Goal: Transaction & Acquisition: Purchase product/service

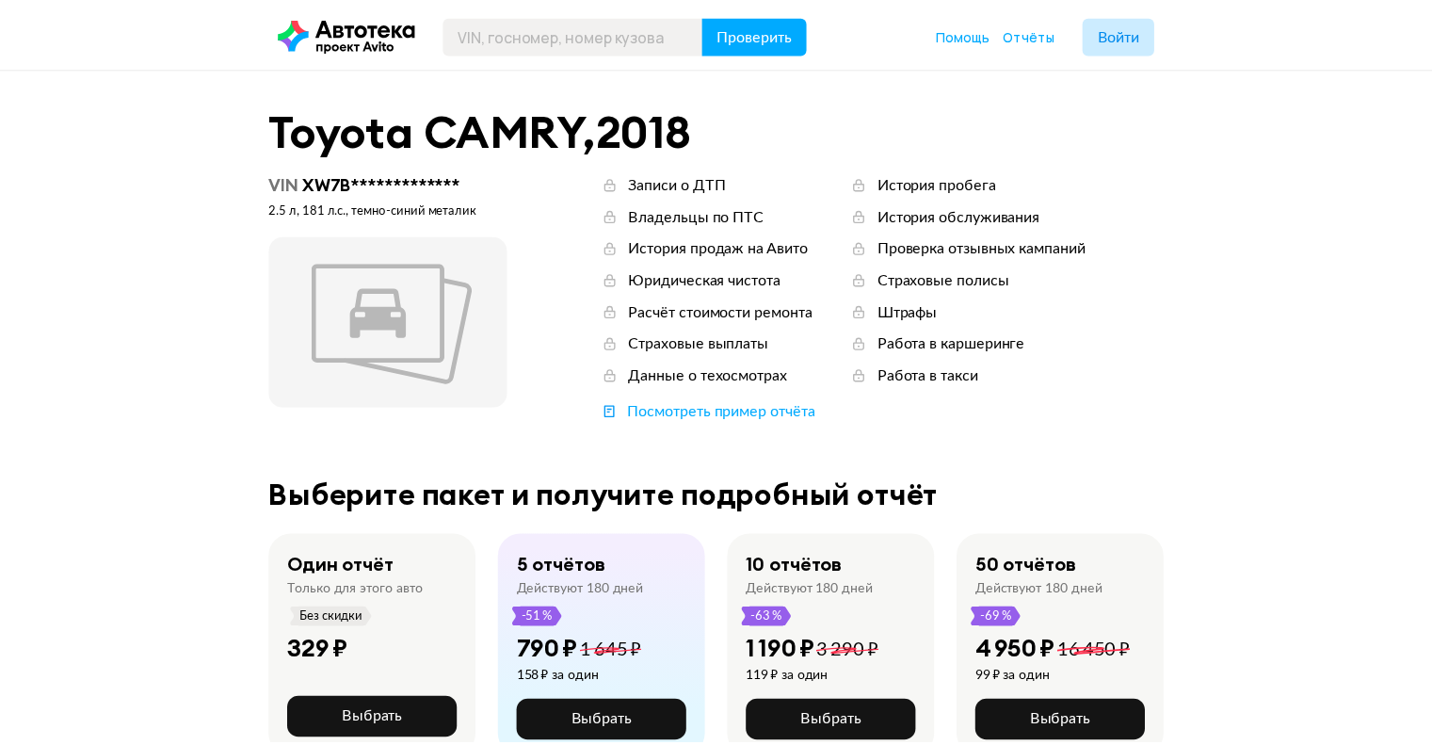
scroll to position [94, 0]
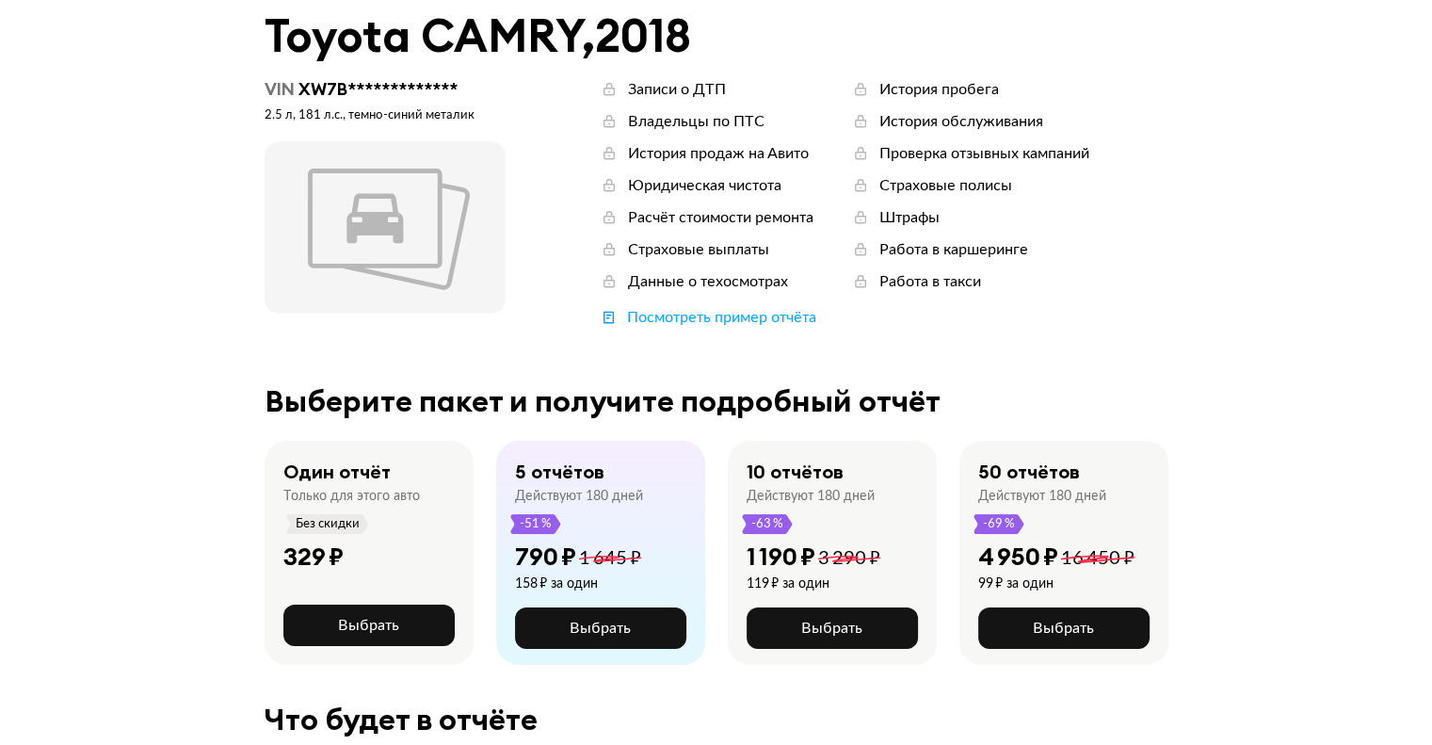
click at [319, 496] on div "Только для этого авто" at bounding box center [351, 496] width 137 height 17
click at [345, 618] on span "Выбрать" at bounding box center [368, 625] width 61 height 15
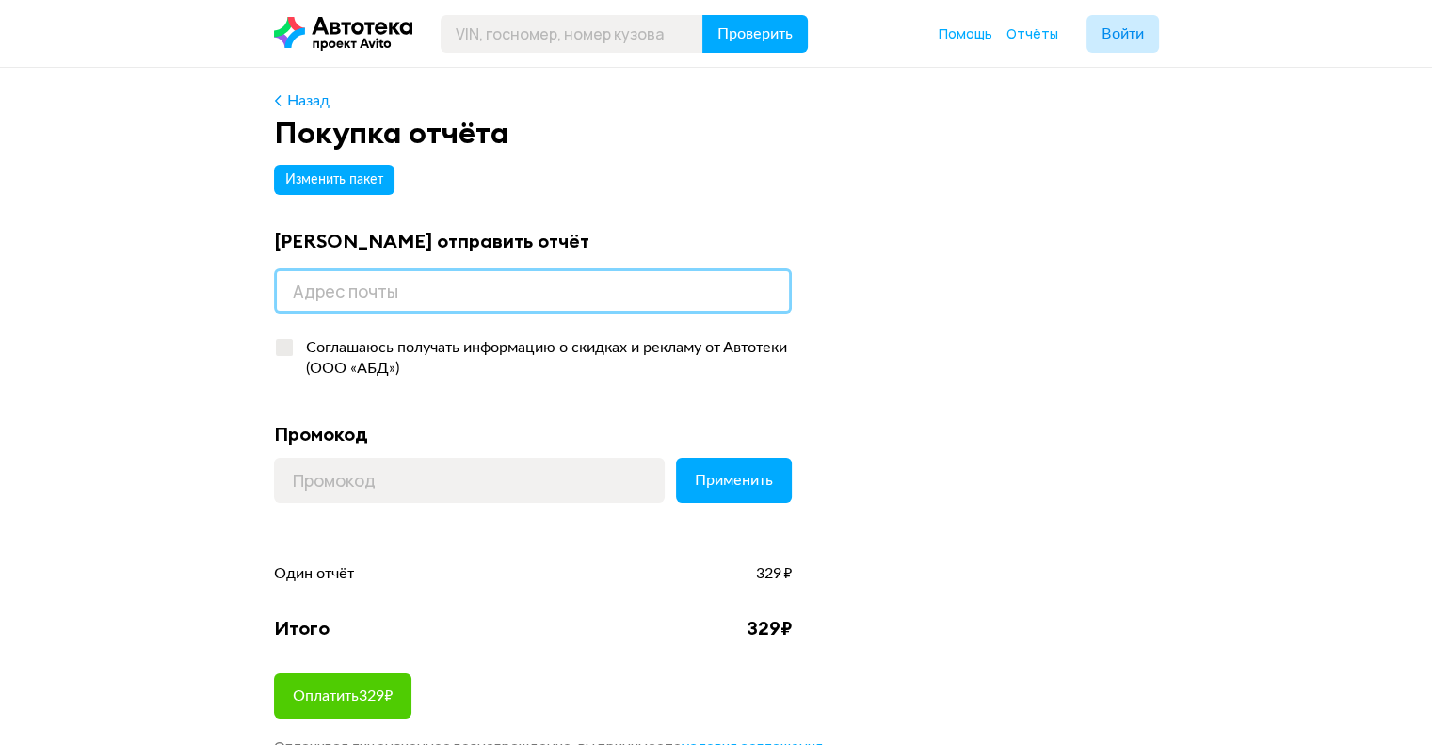
click at [369, 284] on input "email" at bounding box center [533, 290] width 518 height 45
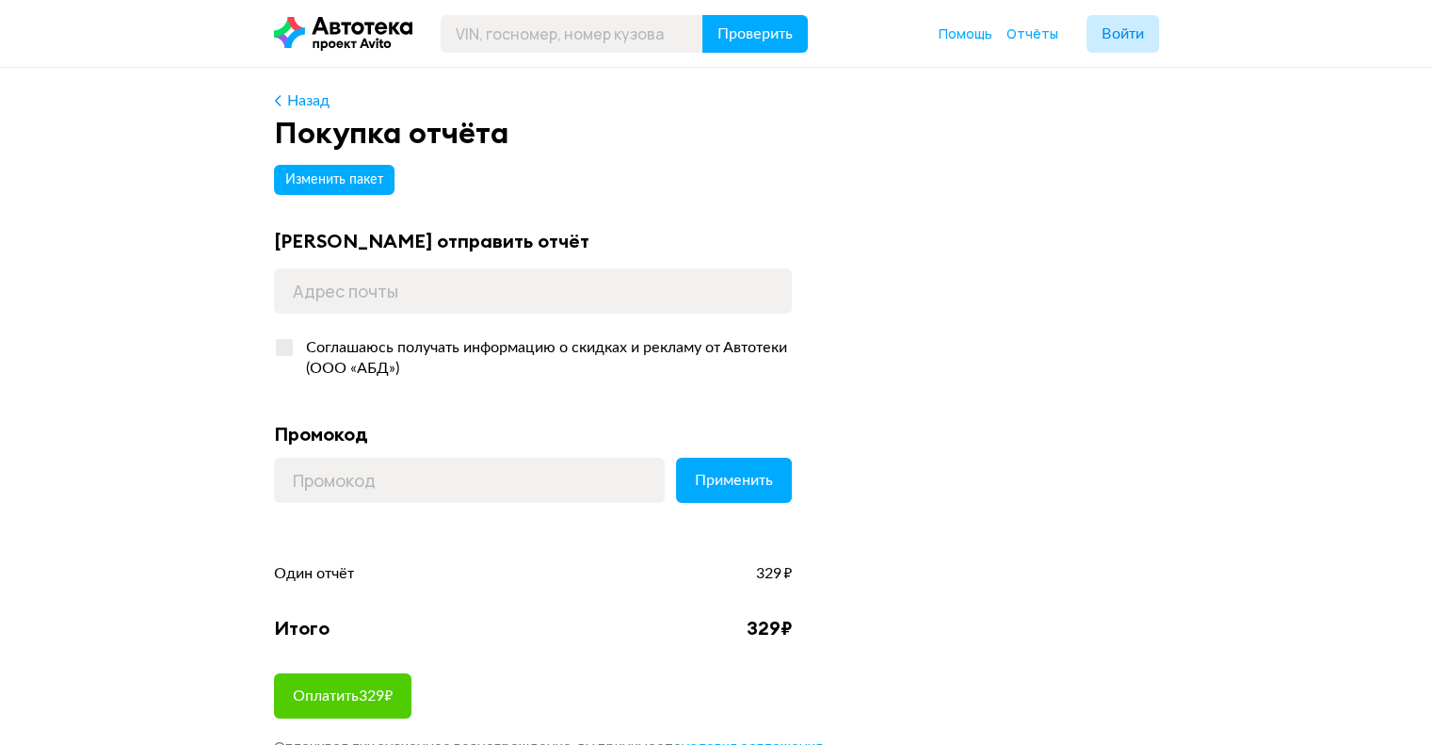
click at [379, 247] on div "[PERSON_NAME] отправить отчёт" at bounding box center [533, 241] width 518 height 24
click at [365, 265] on div "[PERSON_NAME] отправить отчёт Соглашаюсь получать информацию о скидках и реклам…" at bounding box center [533, 308] width 518 height 159
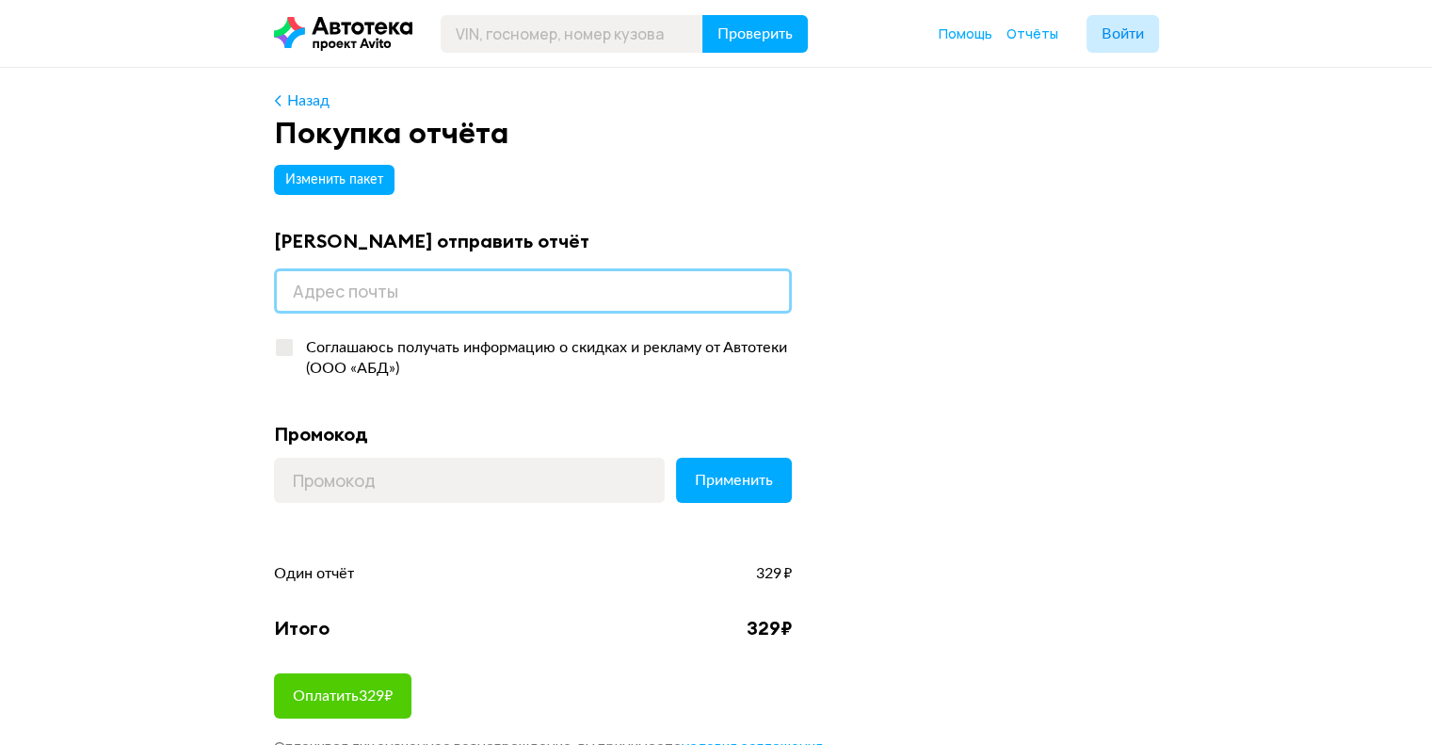
click at [365, 292] on input "email" at bounding box center [533, 290] width 518 height 45
click at [329, 289] on input "email" at bounding box center [533, 290] width 518 height 45
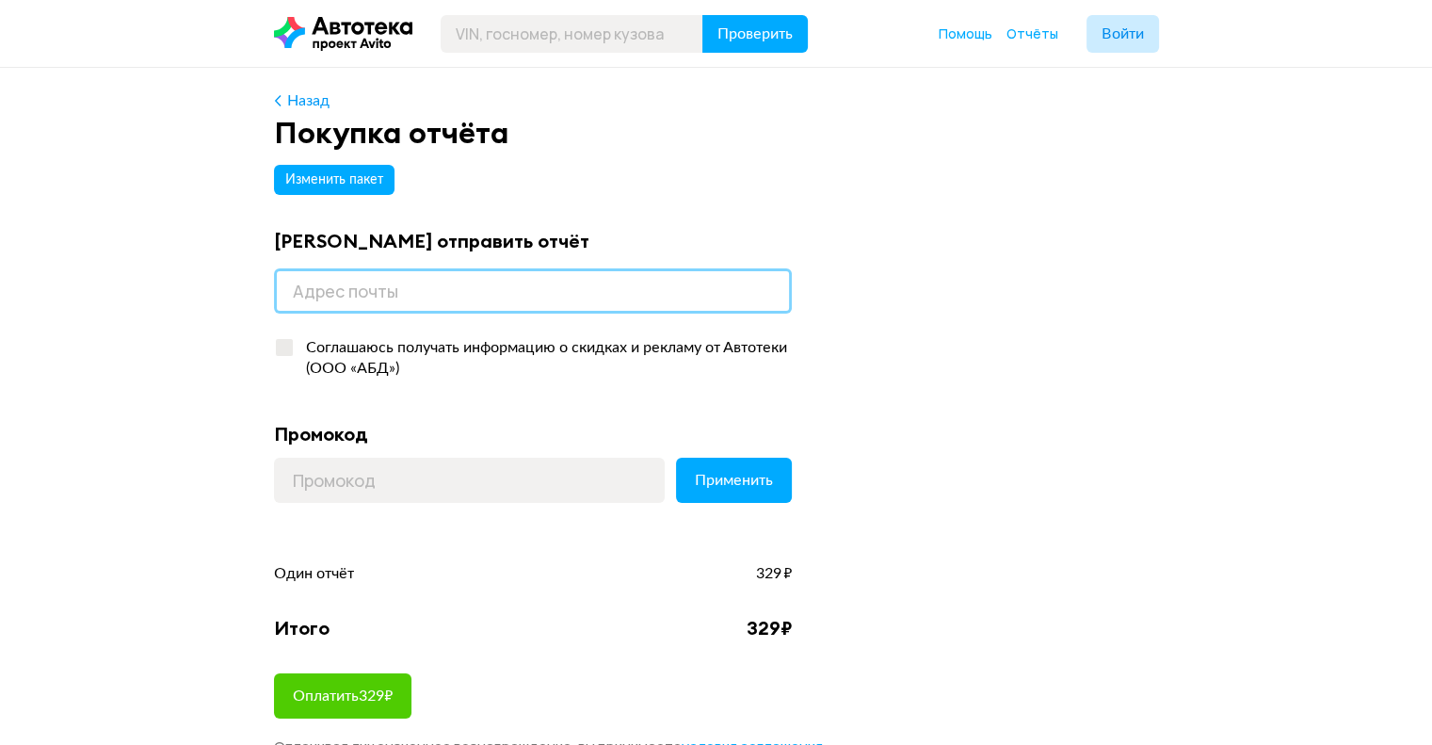
click at [329, 289] on input "email" at bounding box center [533, 290] width 518 height 45
type input "л"
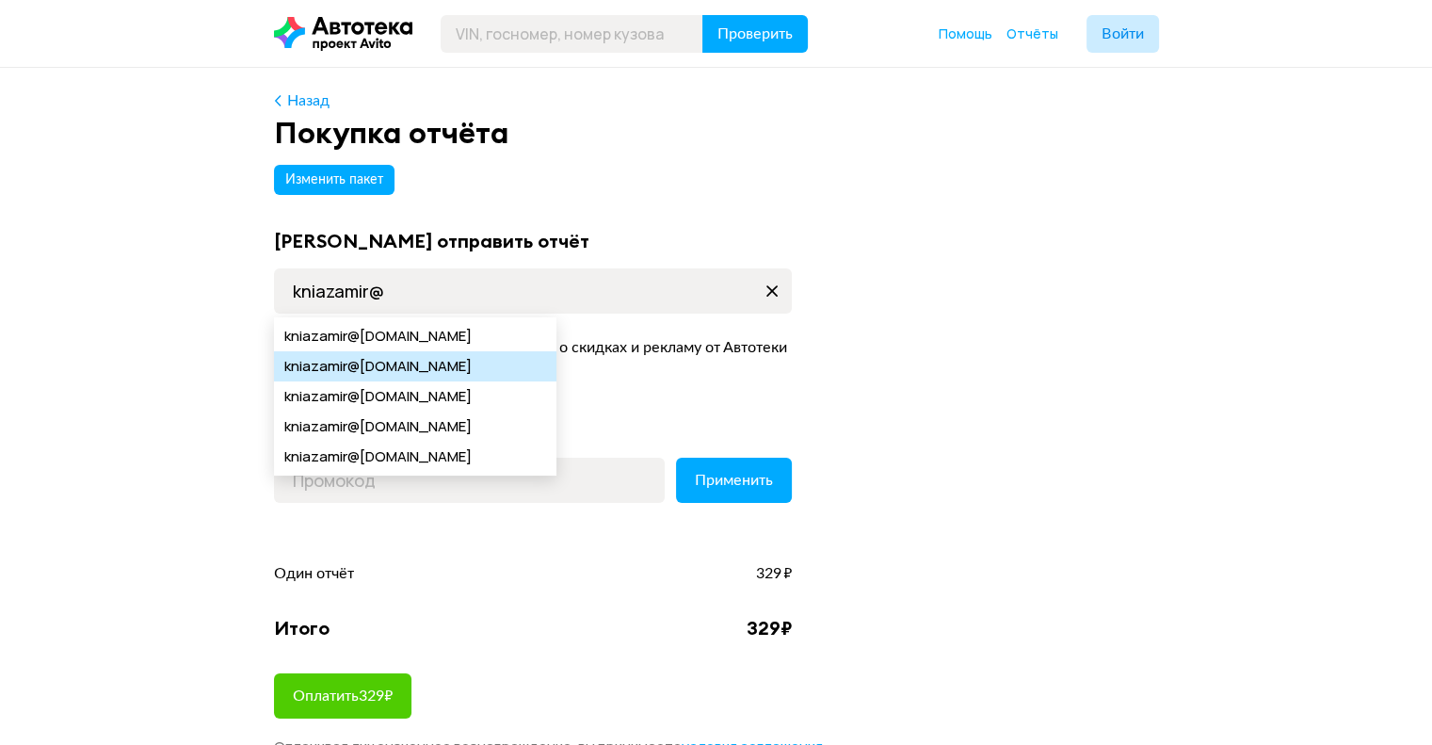
click at [394, 357] on span "@[DOMAIN_NAME]" at bounding box center [409, 366] width 124 height 30
type input "[EMAIL_ADDRESS][DOMAIN_NAME]"
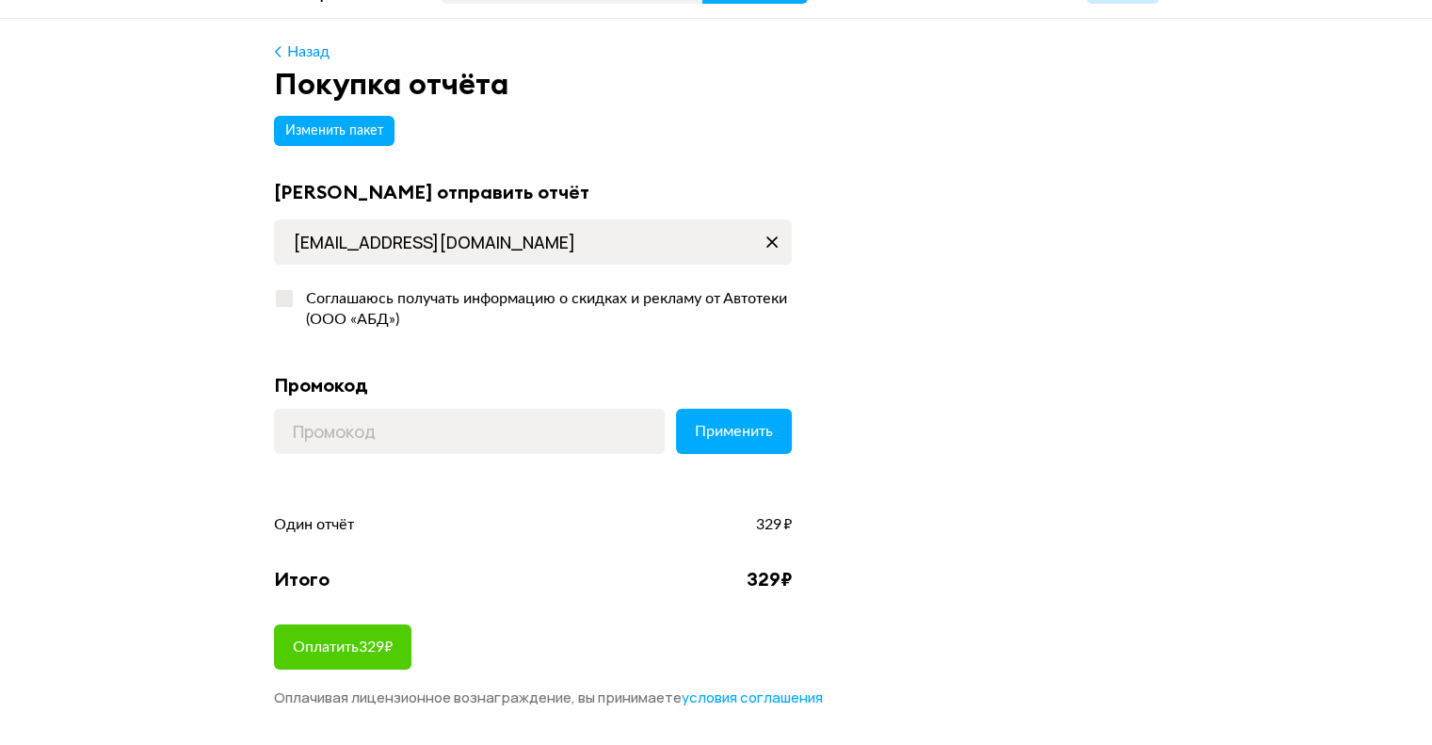
scroll to position [94, 0]
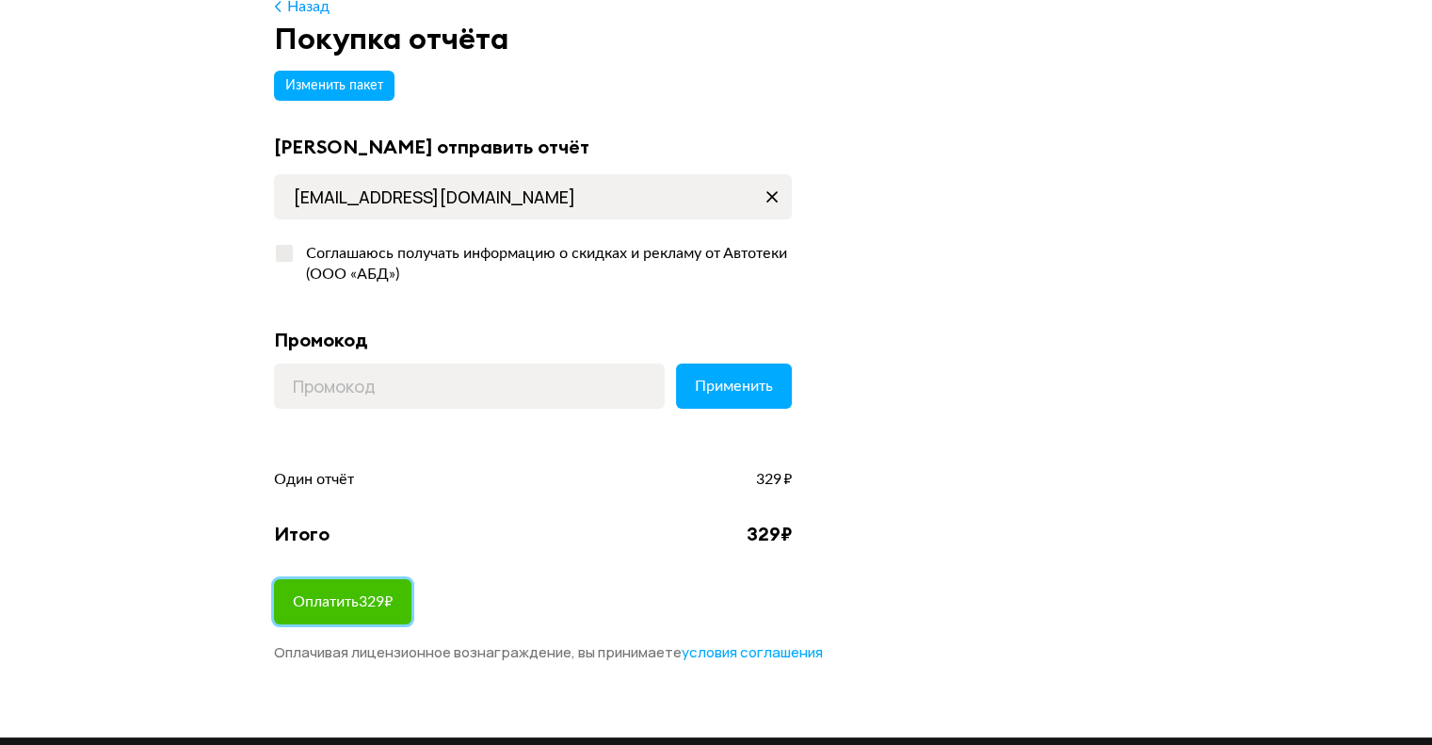
click at [354, 596] on span "Оплатить 329 ₽" at bounding box center [343, 601] width 100 height 15
